Goal: Obtain resource: Download file/media

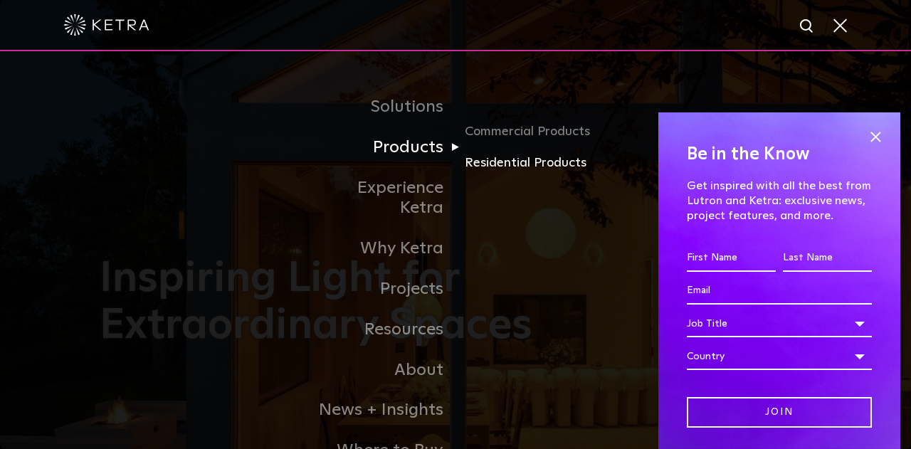
click at [509, 167] on link "Residential Products" at bounding box center [533, 163] width 137 height 21
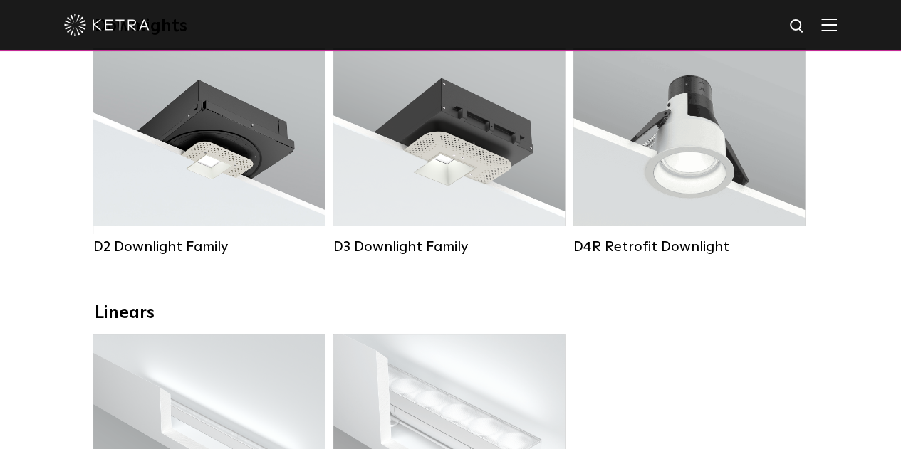
scroll to position [275, 0]
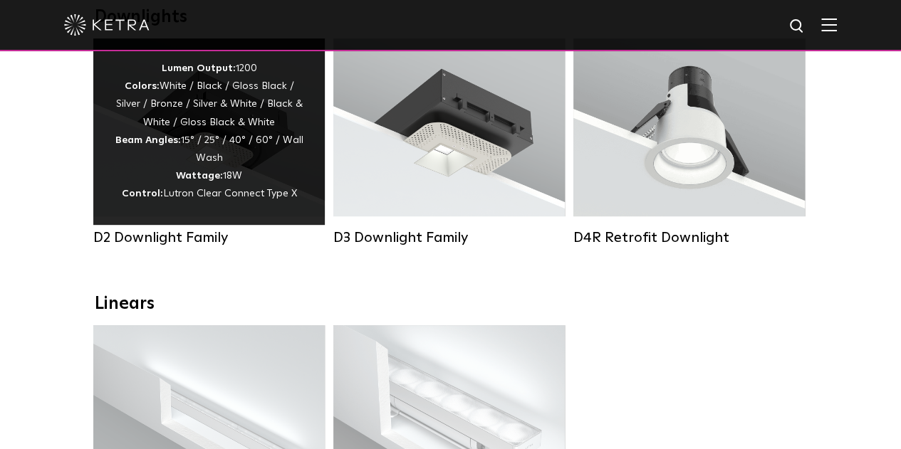
click at [184, 176] on strong "Wattage:" at bounding box center [199, 176] width 47 height 10
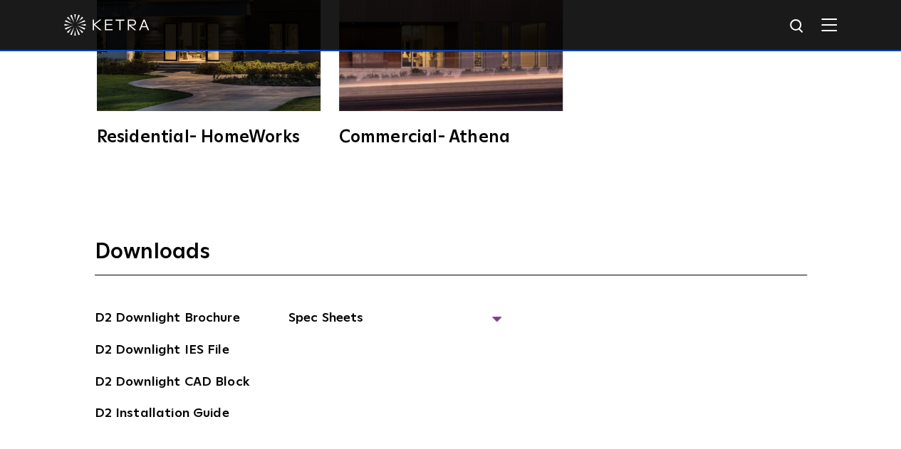
scroll to position [3588, 0]
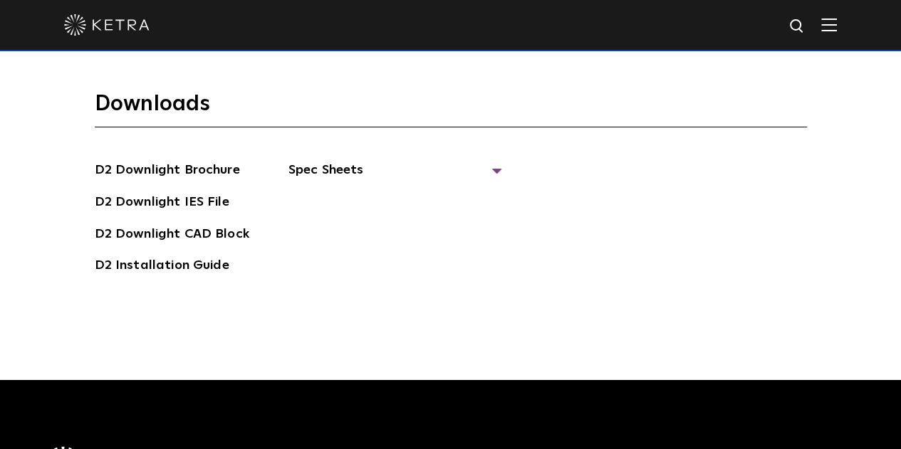
click at [499, 160] on div "D2 Downlight Brochure D2 Downlight IES File D2 [GEOGRAPHIC_DATA] D2 Installatio…" at bounding box center [451, 223] width 712 height 127
click at [493, 160] on span "Spec Sheets" at bounding box center [395, 175] width 214 height 31
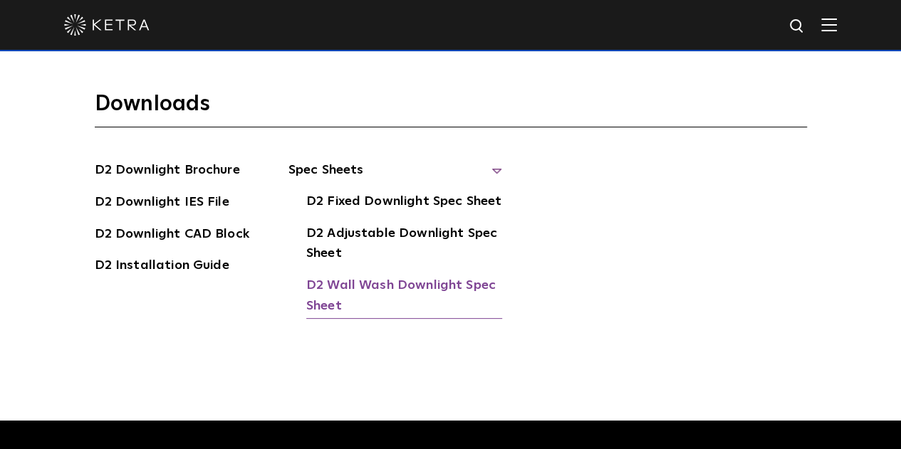
click at [398, 275] on link "D2 Wall Wash Downlight Spec Sheet" at bounding box center [404, 296] width 196 height 43
